Goal: Information Seeking & Learning: Understand process/instructions

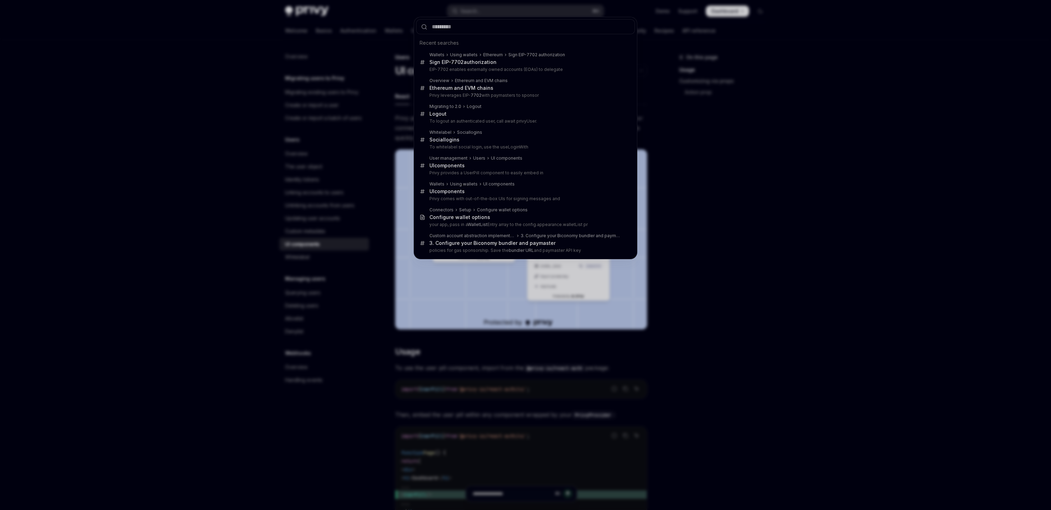
scroll to position [246, 0]
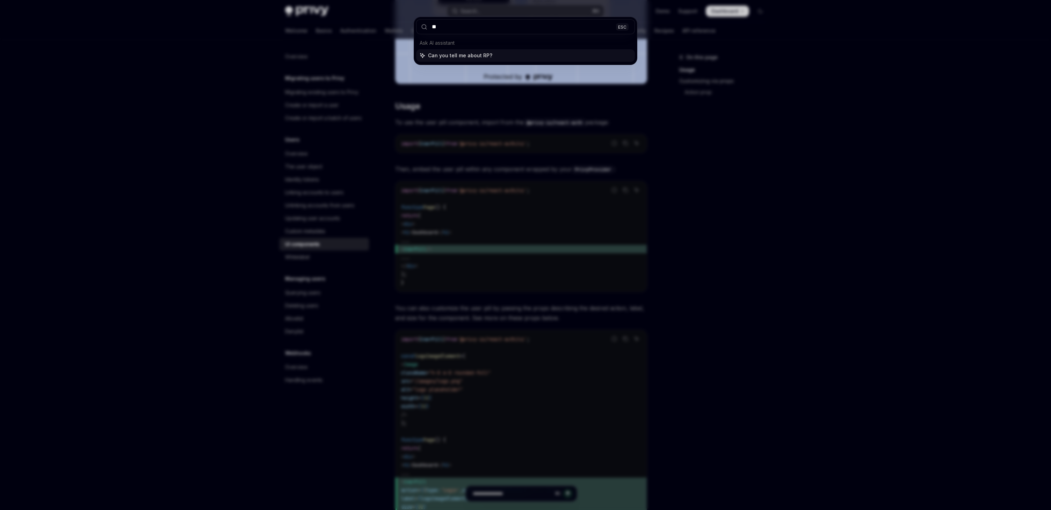
type input "***"
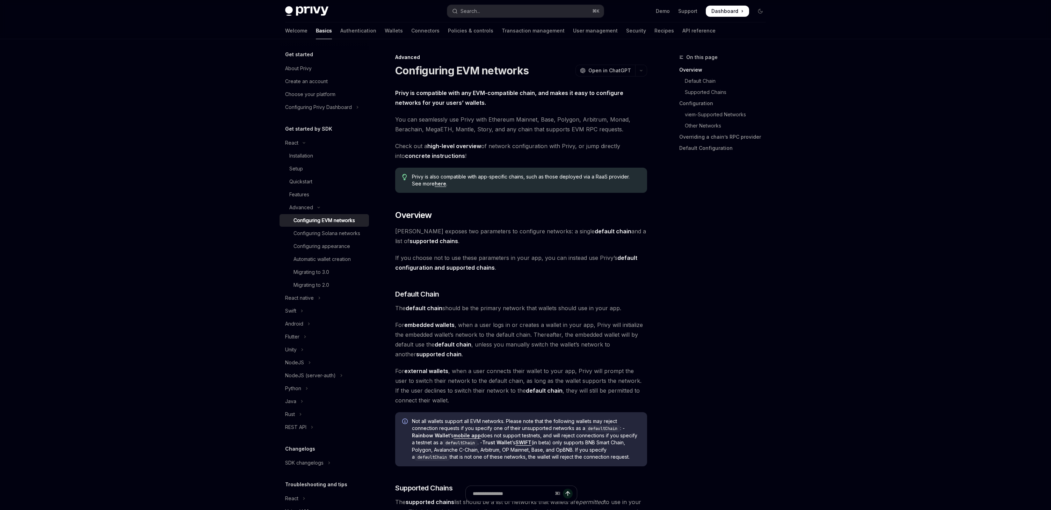
click at [702, 137] on link "Overriding a chain’s RPC provider" at bounding box center [725, 136] width 92 height 11
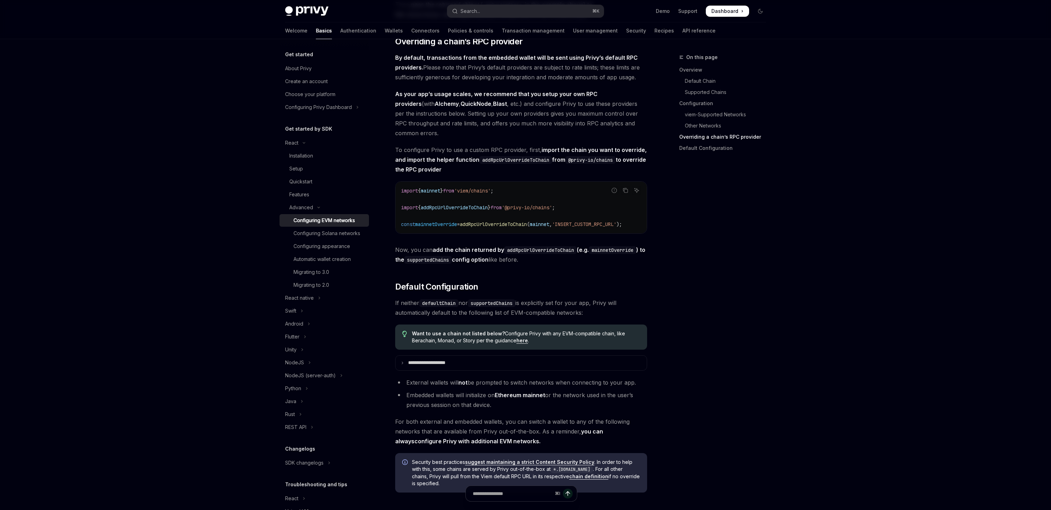
scroll to position [1499, 0]
click at [444, 228] on span "mainnetOverride" at bounding box center [436, 225] width 42 height 6
click at [324, 219] on div "Configuring EVM networks" at bounding box center [323, 220] width 61 height 8
click at [683, 330] on div "On this page Overview Default Chain Supported Chains Configuration viem-Support…" at bounding box center [718, 281] width 106 height 457
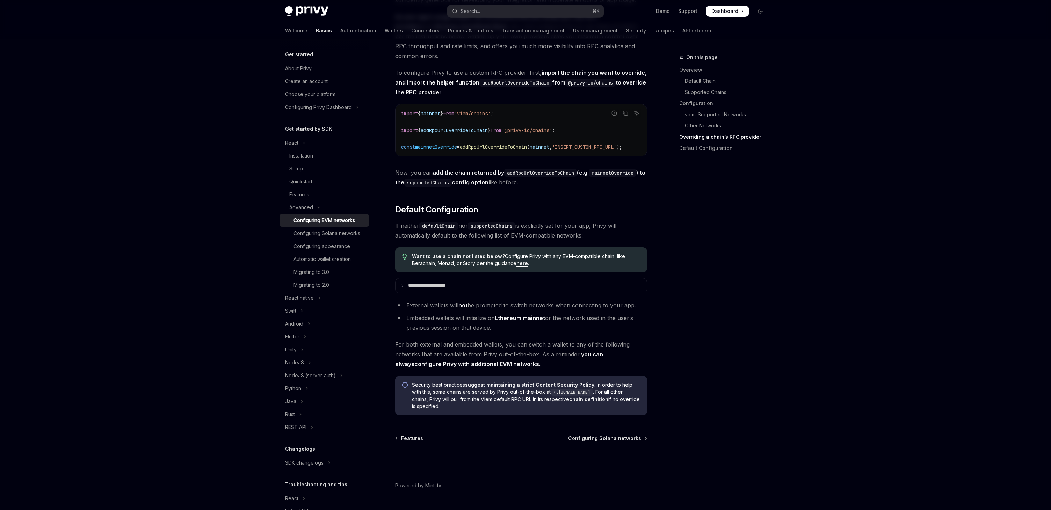
scroll to position [1602, 0]
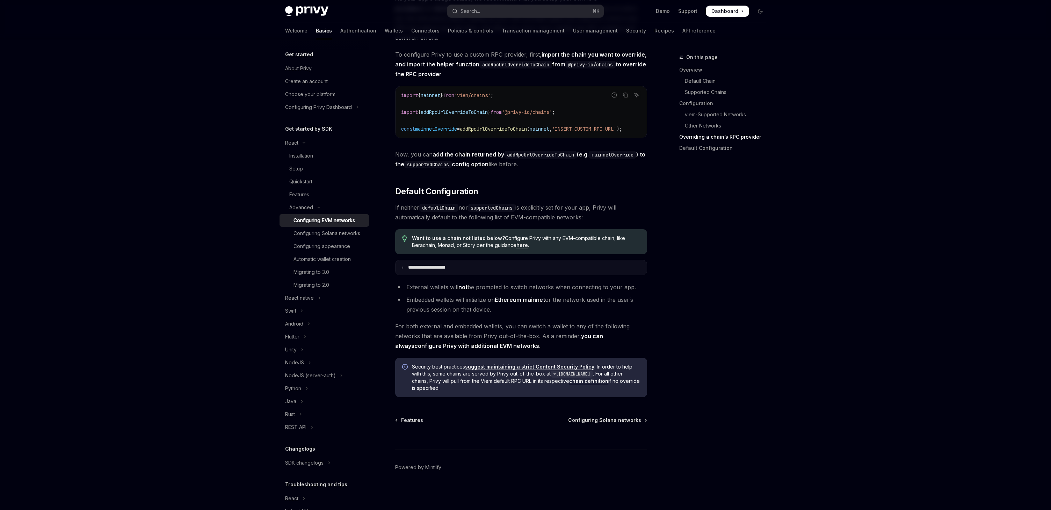
click at [417, 270] on p "**********" at bounding box center [434, 267] width 53 height 6
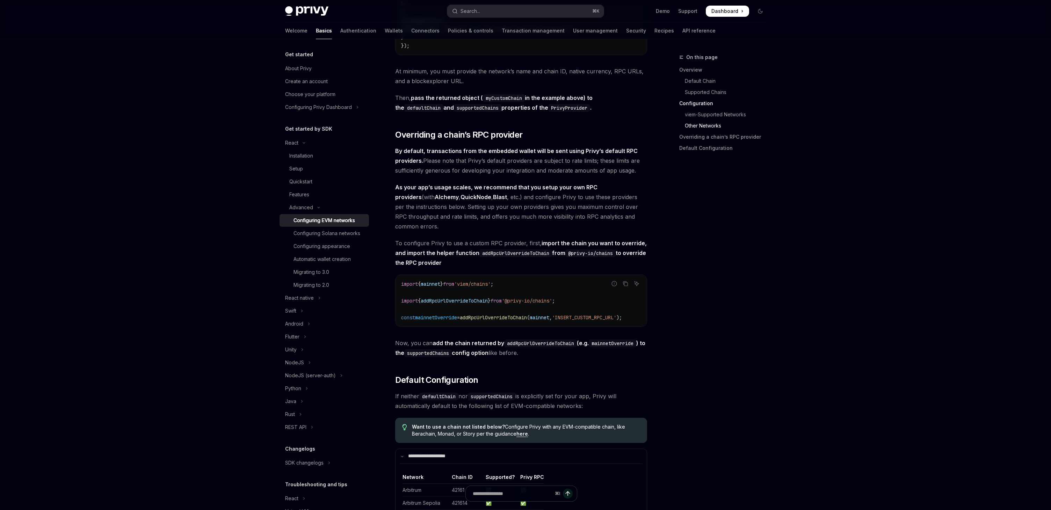
scroll to position [1394, 0]
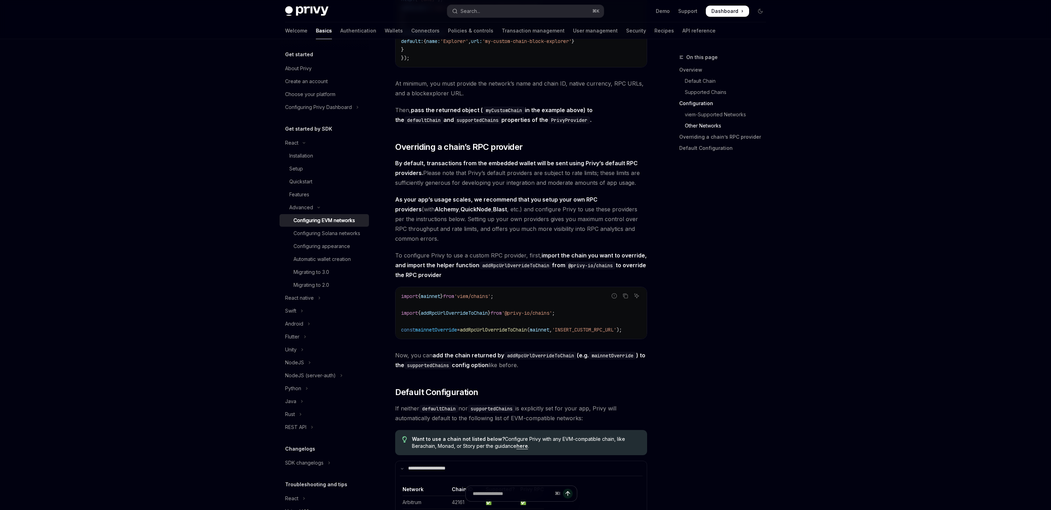
click at [502, 333] on span "addRpcUrlOverrideToChain" at bounding box center [493, 330] width 67 height 6
copy span "addRpcUrlOverrideToChain"
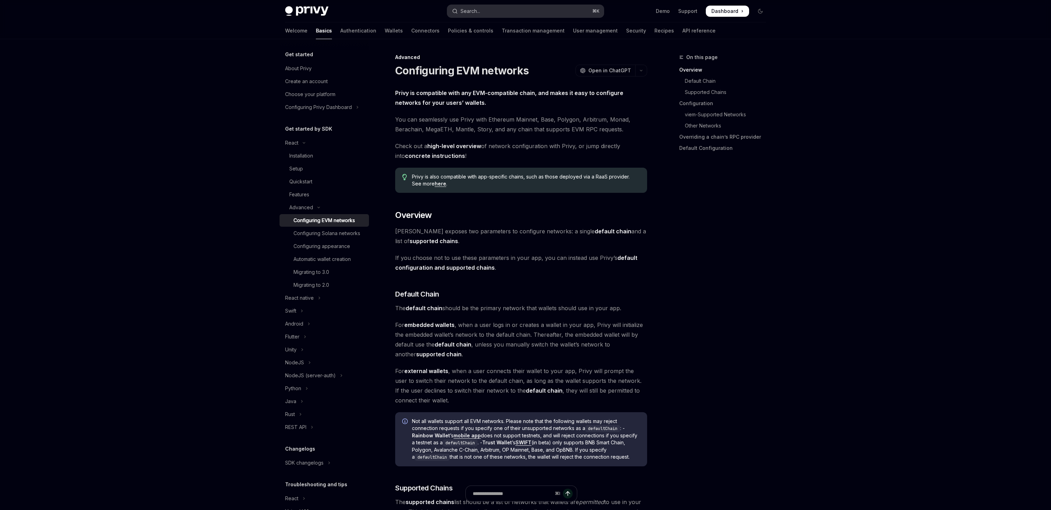
click at [476, 9] on div "Search..." at bounding box center [470, 11] width 20 height 8
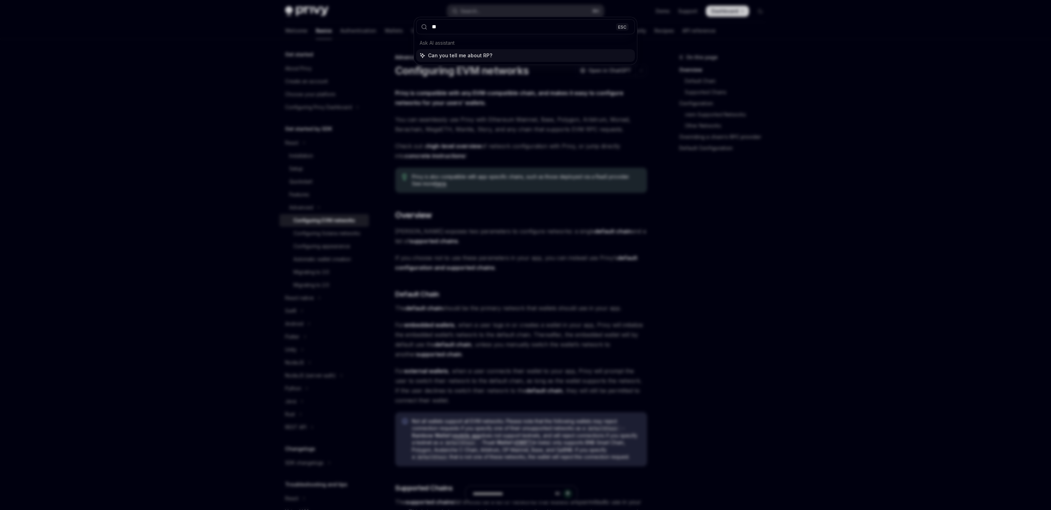
type input "***"
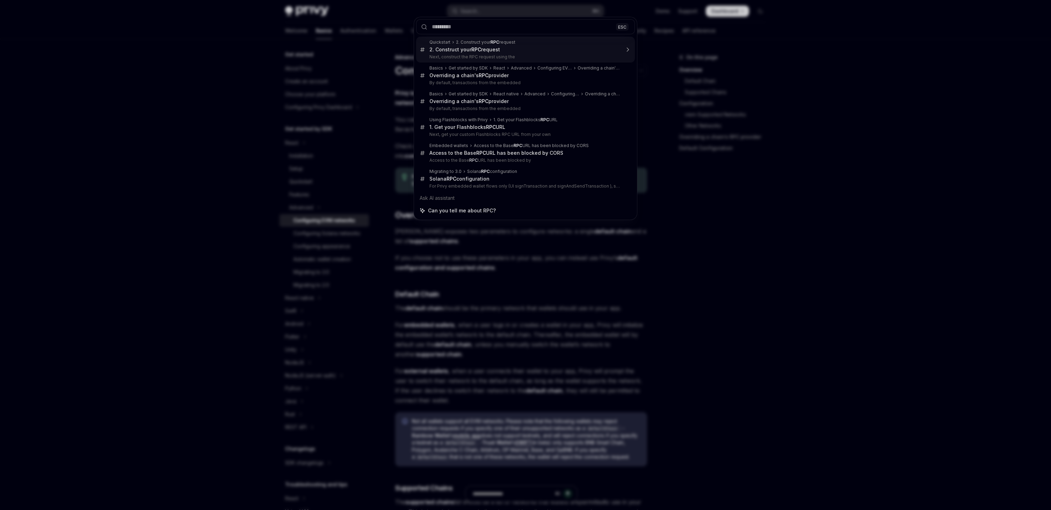
type textarea "*"
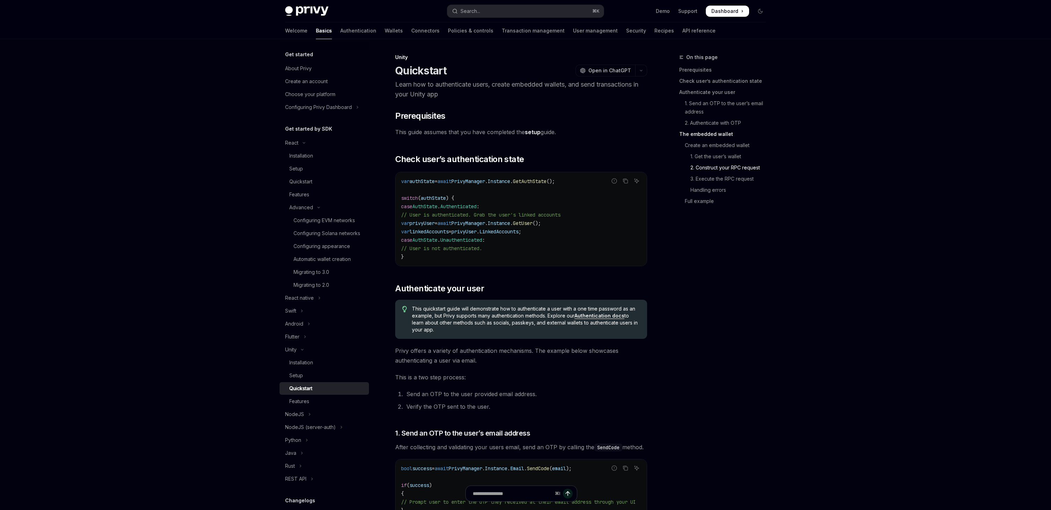
scroll to position [1281, 0]
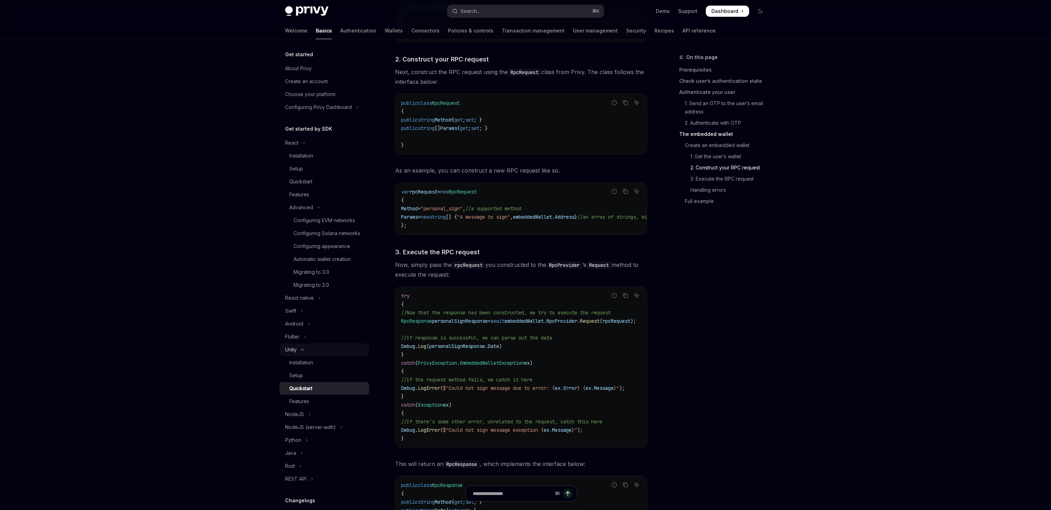
click at [300, 348] on icon "Toggle Unity section" at bounding box center [302, 349] width 8 height 3
click at [488, 11] on button "Search... ⌘ K" at bounding box center [525, 11] width 156 height 13
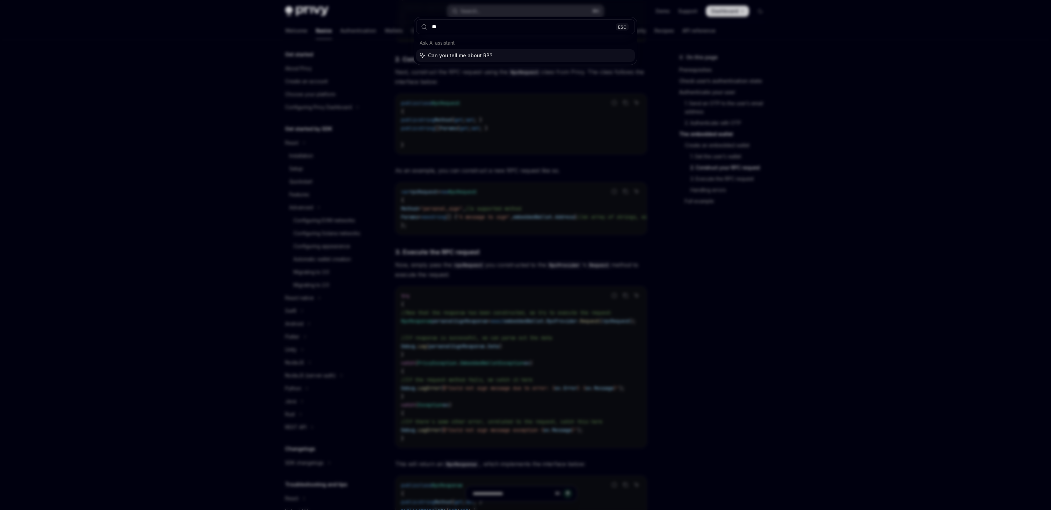
type input "***"
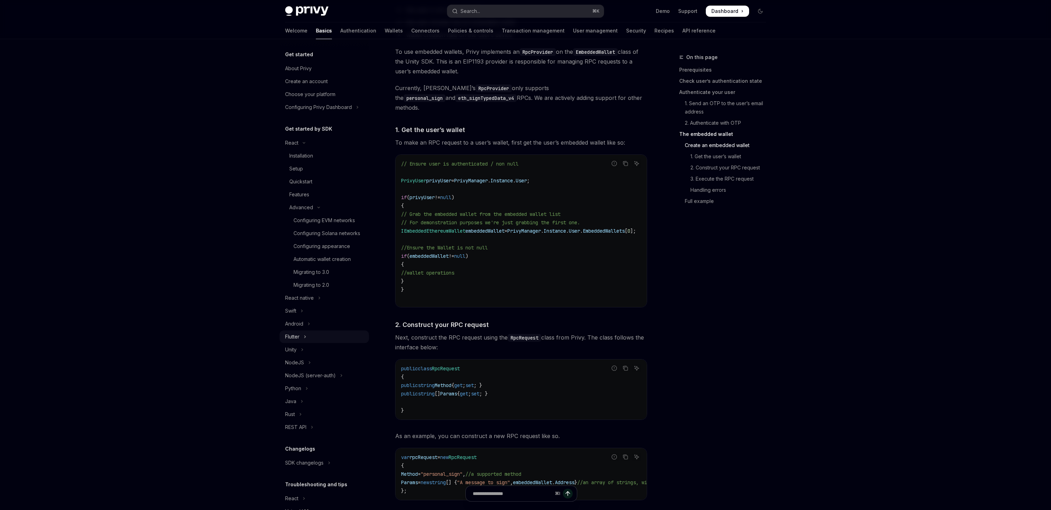
scroll to position [35, 0]
click at [726, 168] on link "2. Construct your RPC request" at bounding box center [725, 167] width 92 height 11
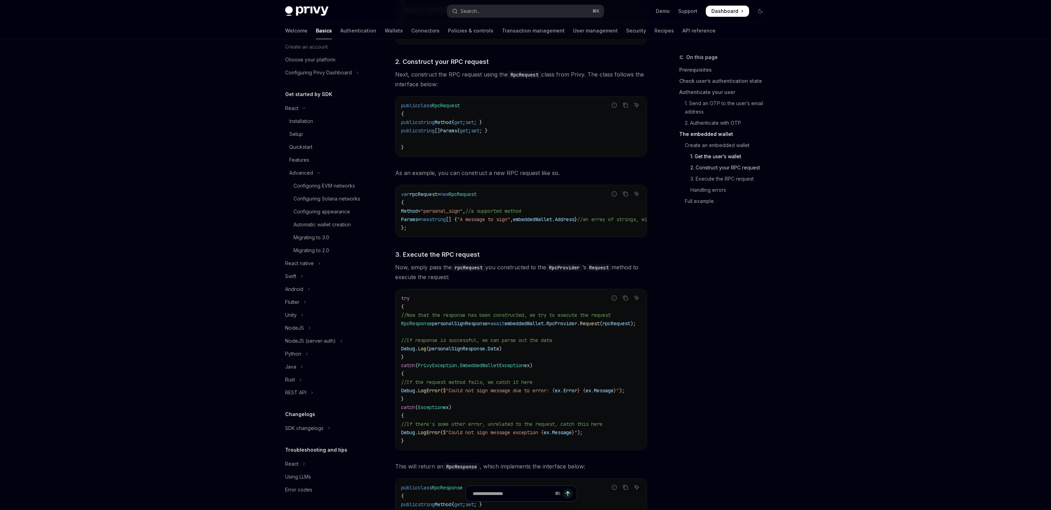
scroll to position [1281, 0]
